Goal: Ask a question

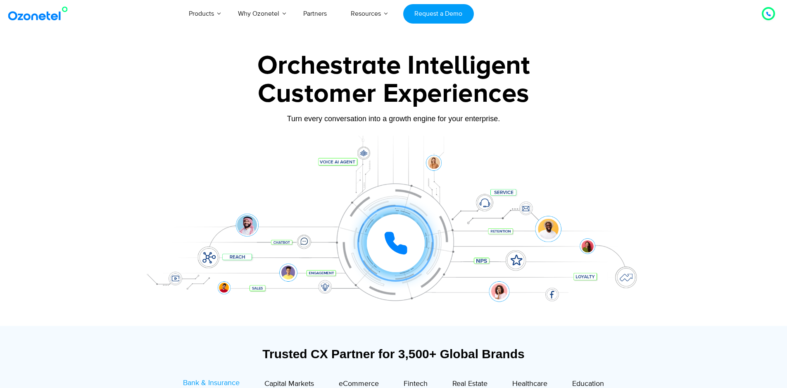
click at [768, 12] on icon at bounding box center [769, 14] width 4 height 4
click at [766, 13] on div at bounding box center [769, 14] width 10 height 10
click at [768, 13] on icon at bounding box center [769, 14] width 4 height 4
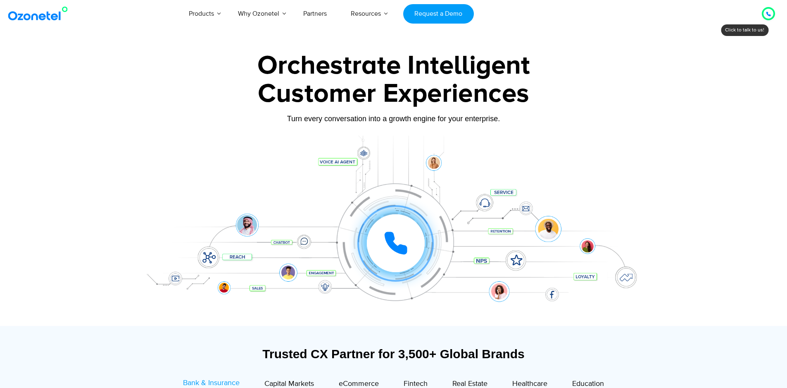
click at [768, 12] on icon at bounding box center [769, 14] width 4 height 4
click at [766, 12] on icon at bounding box center [768, 14] width 5 height 5
click at [770, 15] on icon at bounding box center [769, 14] width 4 height 4
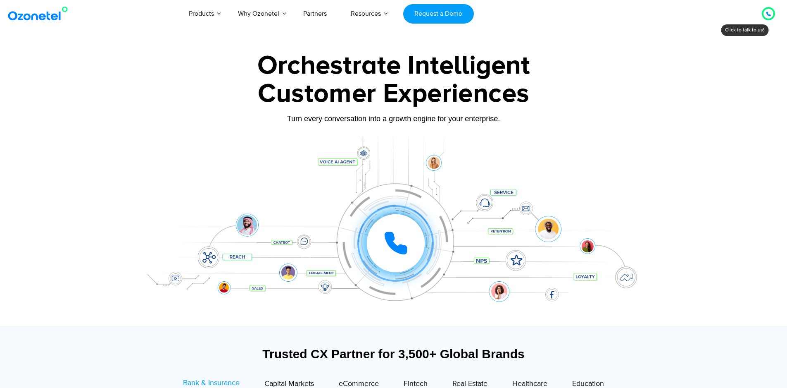
click at [765, 15] on div at bounding box center [769, 14] width 10 height 10
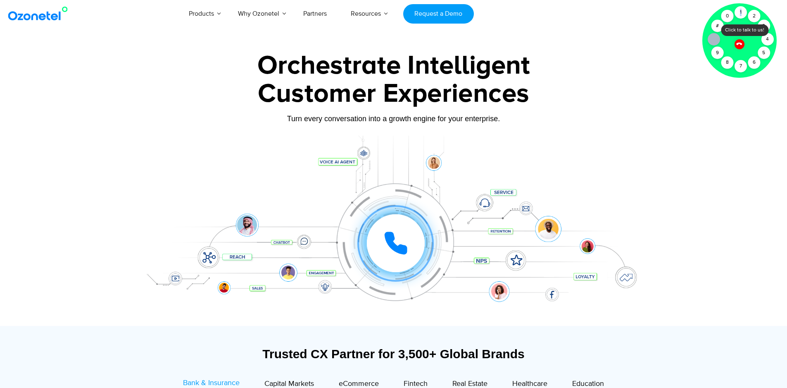
click at [769, 14] on div "Click to talk to us! Call ended [PHONE_NUMBER]" at bounding box center [769, 14] width 0 height 0
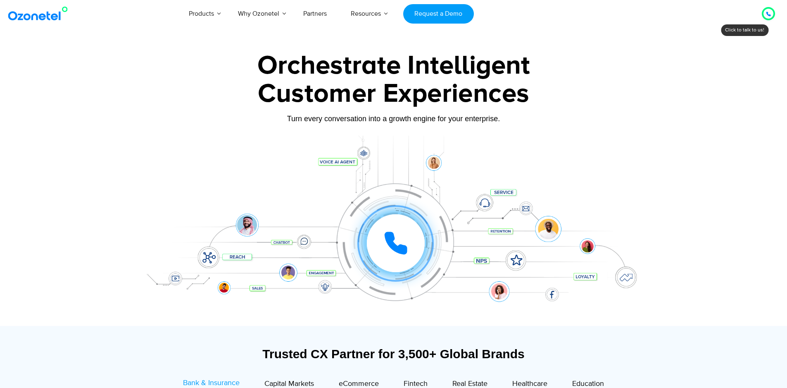
click at [768, 12] on icon at bounding box center [769, 14] width 4 height 4
click at [744, 12] on div "Products AI & CX Voice AI Agents Agent Assist Voice of Customer Quality Audits …" at bounding box center [459, 13] width 646 height 27
click at [771, 11] on div at bounding box center [769, 14] width 10 height 10
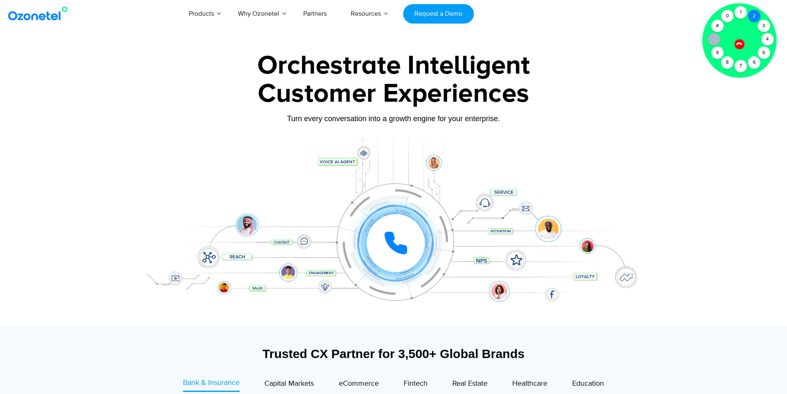
click at [758, 17] on div "2" at bounding box center [754, 16] width 12 height 12
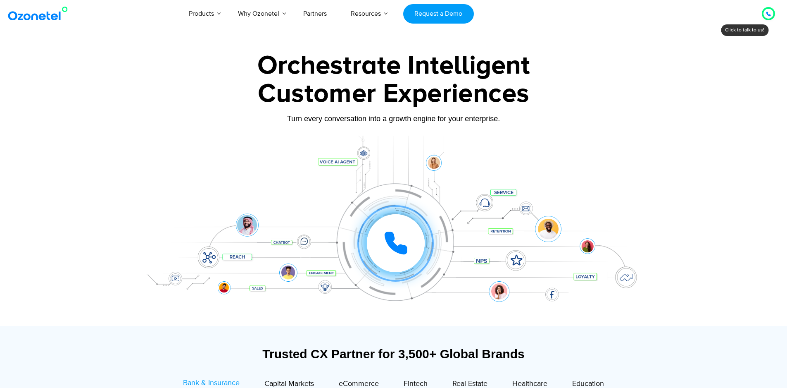
click at [762, 17] on div at bounding box center [768, 13] width 13 height 13
click at [768, 16] on icon at bounding box center [768, 14] width 5 height 5
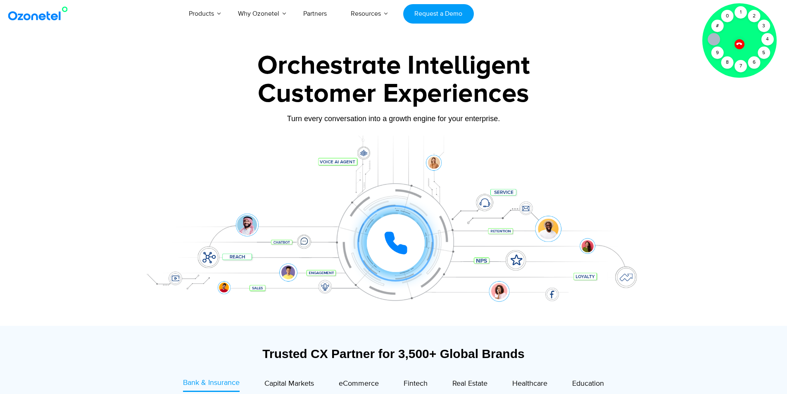
drag, startPoint x: 741, startPoint y: 38, endPoint x: 741, endPoint y: 44, distance: 5.4
click at [741, 40] on div at bounding box center [740, 40] width 74 height 74
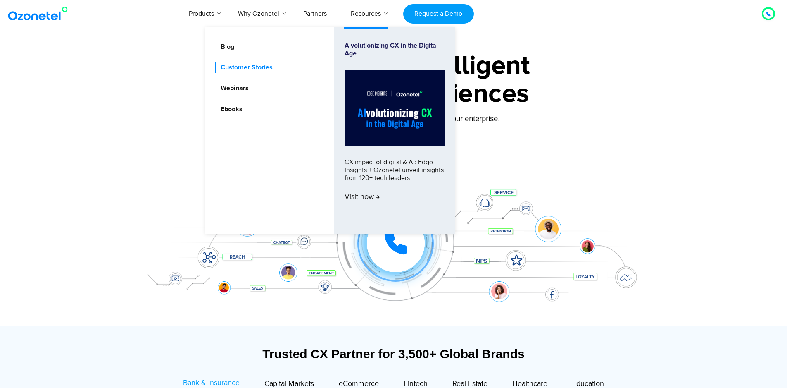
click at [229, 67] on link "Customer Stories" at bounding box center [244, 67] width 59 height 10
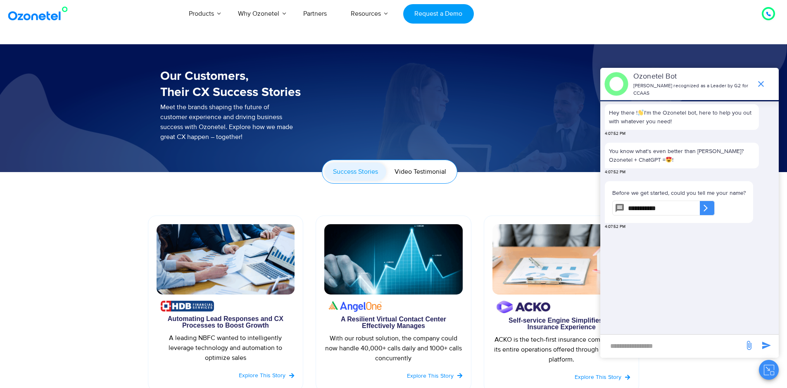
type input "**********"
click at [710, 206] on icon at bounding box center [706, 208] width 8 height 8
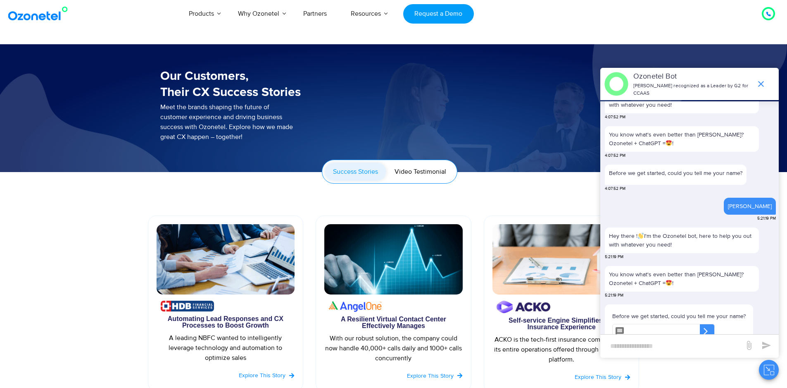
scroll to position [35, 0]
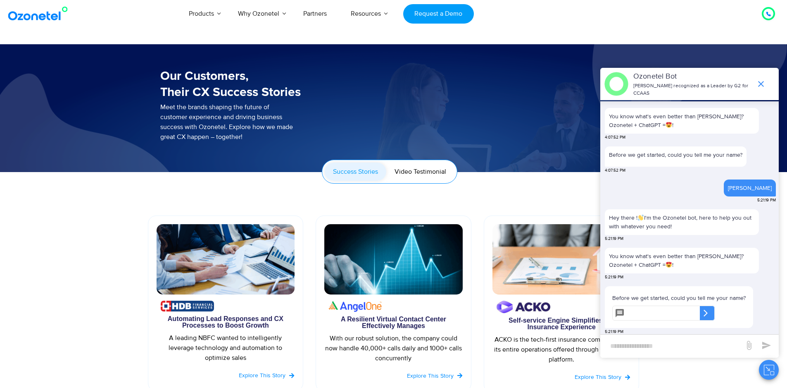
click at [644, 307] on input "text" at bounding box center [664, 312] width 72 height 15
type input "*"
type input "**********"
click at [710, 312] on icon at bounding box center [706, 313] width 8 height 8
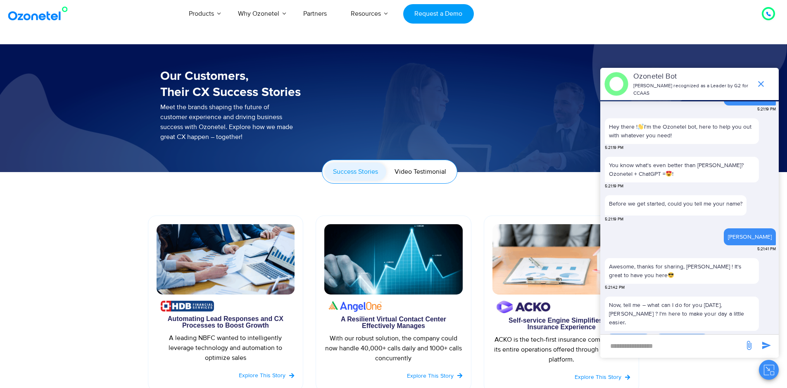
scroll to position [142, 0]
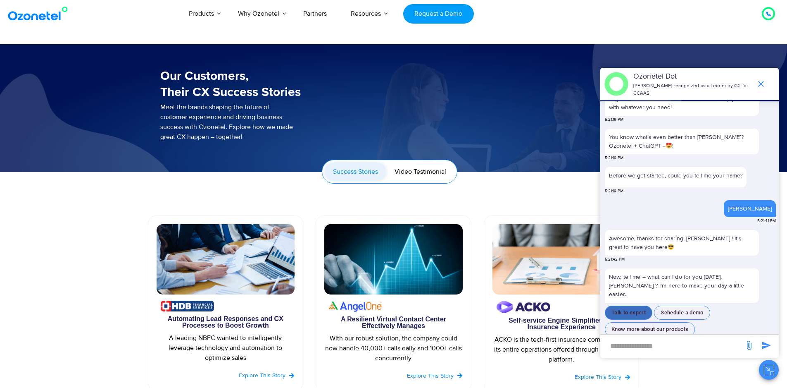
click at [623, 305] on button "Talk to expert" at bounding box center [629, 312] width 48 height 14
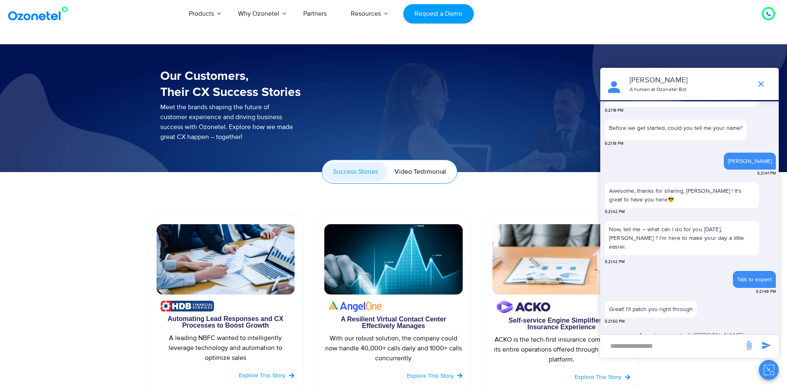
scroll to position [210, 0]
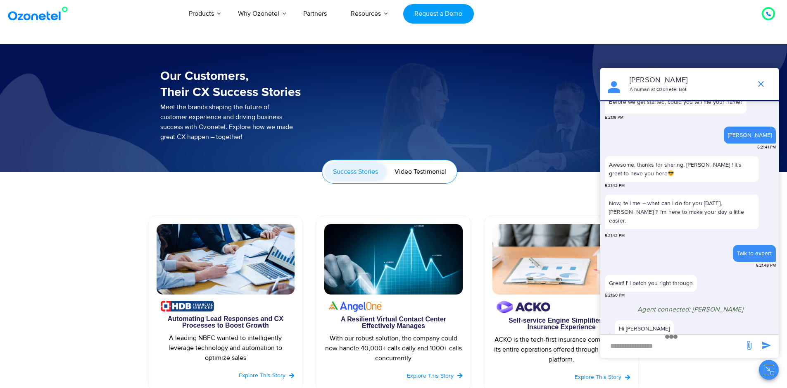
click at [621, 343] on input "new-msg-input" at bounding box center [673, 346] width 136 height 14
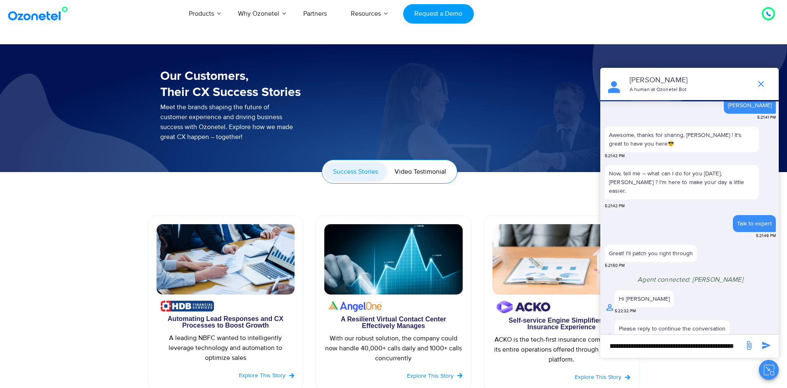
scroll to position [0, 294]
type input "**********"
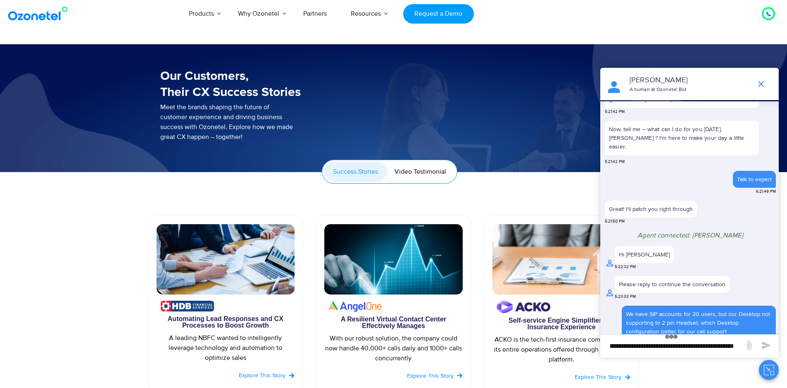
scroll to position [0, 0]
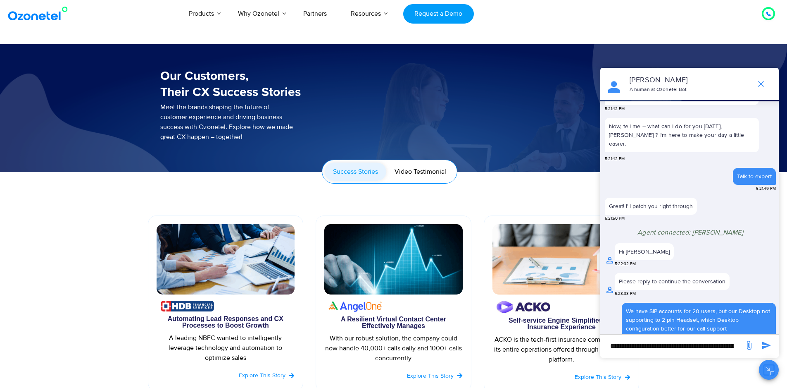
click at [651, 344] on input "**********" at bounding box center [673, 346] width 136 height 14
paste input "**********"
type input "**********"
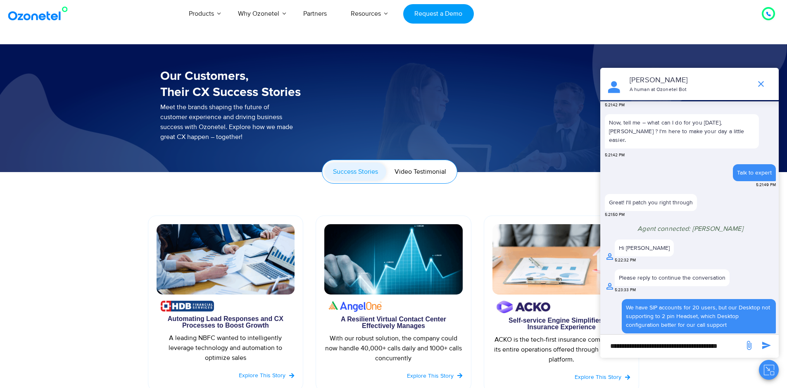
scroll to position [308, 0]
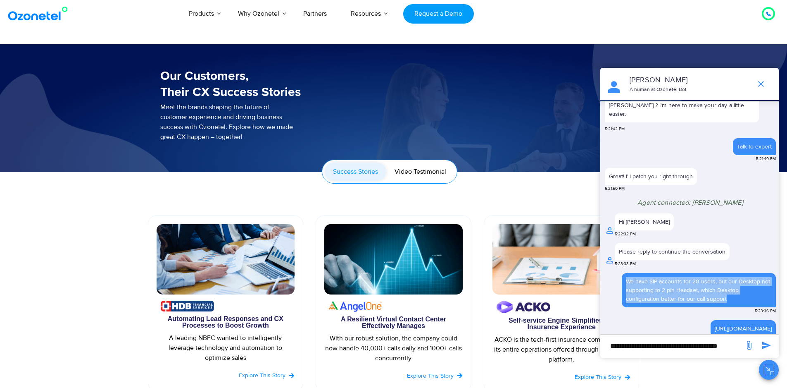
drag, startPoint x: 727, startPoint y: 286, endPoint x: 622, endPoint y: 267, distance: 106.1
click at [622, 273] on div "We have SIP accounts for 20 users, but our Desktop not supporting to 2 pin Head…" at bounding box center [699, 290] width 154 height 34
copy div "We have SIP accounts for 20 users, but our Desktop not supporting to 2 pin Head…"
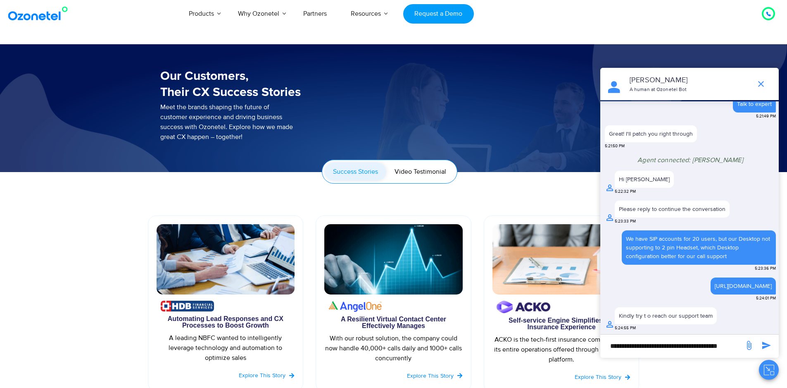
click at [732, 317] on div "Kindly try t o reach our support team 5:24:55 PM" at bounding box center [690, 320] width 171 height 27
click at [650, 347] on input "**********" at bounding box center [673, 346] width 136 height 14
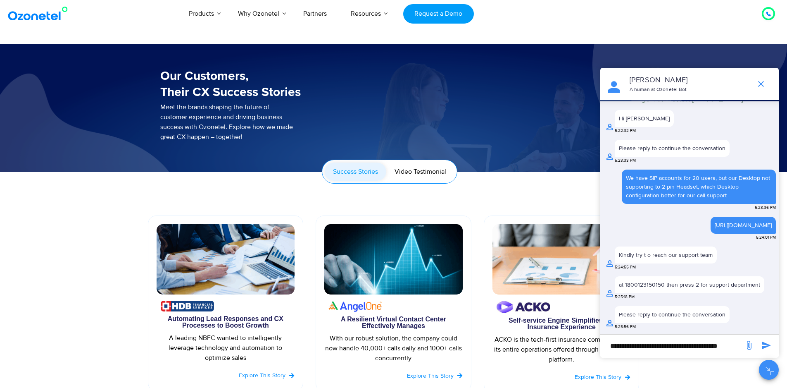
scroll to position [415, 0]
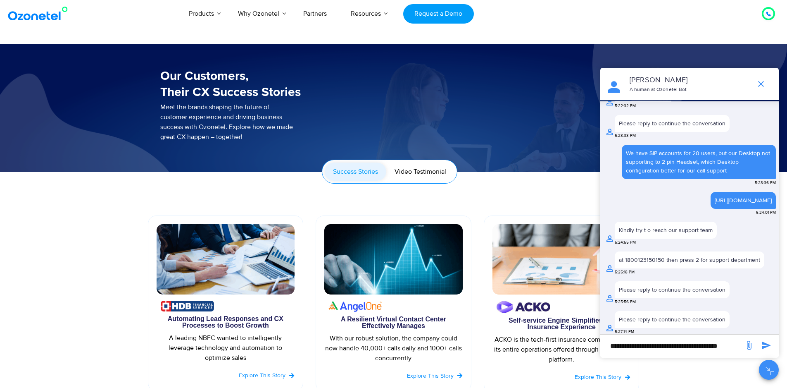
click at [633, 347] on input "**********" at bounding box center [673, 346] width 136 height 14
type input "******"
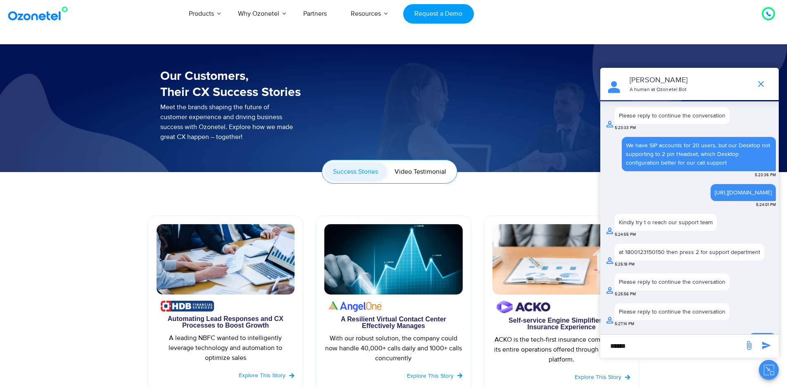
scroll to position [442, 0]
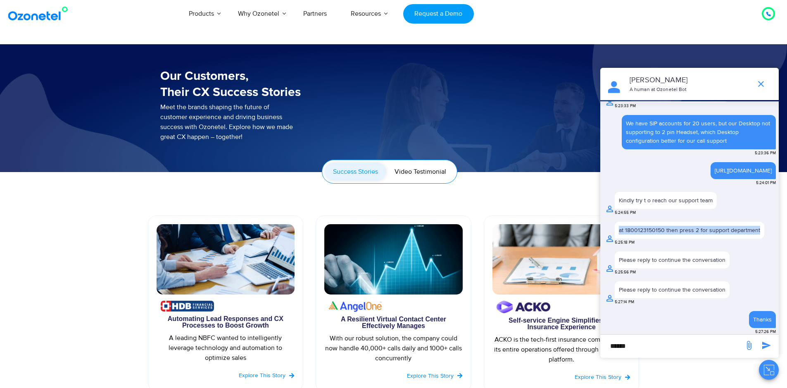
drag, startPoint x: 619, startPoint y: 226, endPoint x: 758, endPoint y: 231, distance: 139.4
click at [758, 231] on div "at 1800123150150 then press 2 for support department" at bounding box center [690, 230] width 150 height 17
copy div "at 1800123150150 then press 2 for support department"
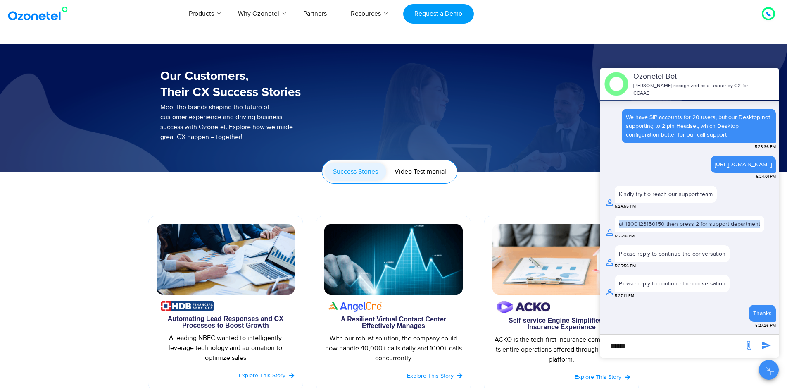
scroll to position [445, 0]
